Goal: Find specific page/section: Find specific page/section

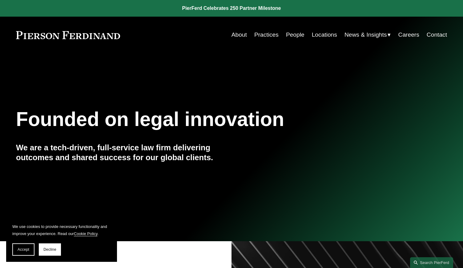
click at [330, 35] on link "Locations" at bounding box center [324, 35] width 25 height 12
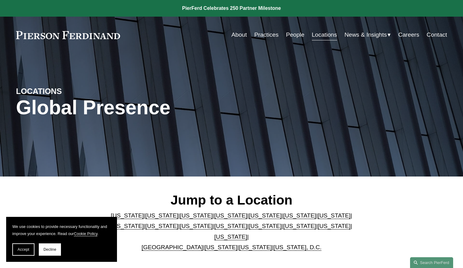
click at [249, 218] on link "[US_STATE]" at bounding box center [265, 215] width 33 height 6
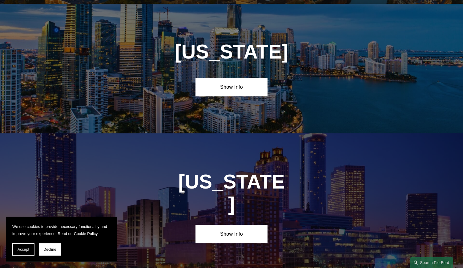
scroll to position [783, 0]
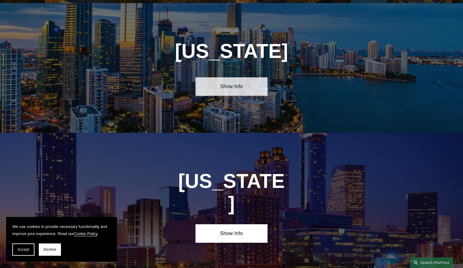
click at [221, 83] on link "Show Info" at bounding box center [231, 86] width 72 height 18
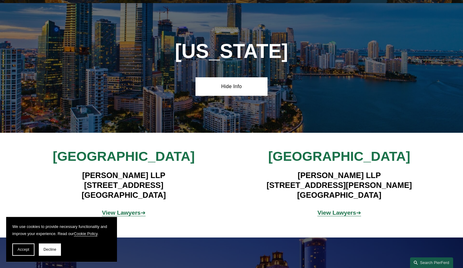
click at [123, 209] on strong "View Lawyers" at bounding box center [121, 212] width 39 height 6
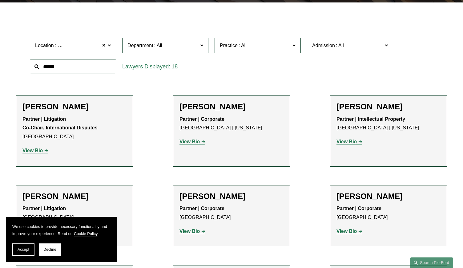
scroll to position [187, 0]
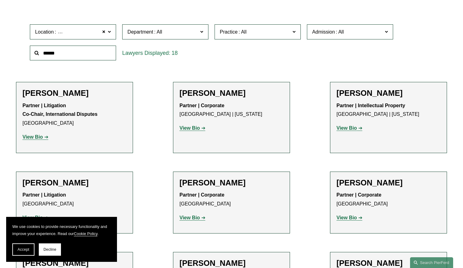
click at [82, 50] on input "text" at bounding box center [73, 53] width 86 height 15
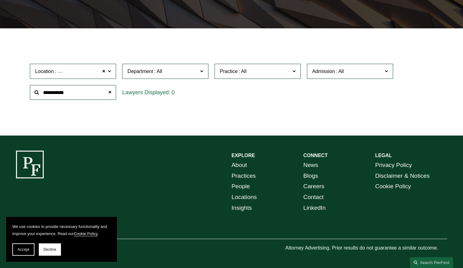
scroll to position [148, 0]
type input "**********"
